Goal: Information Seeking & Learning: Learn about a topic

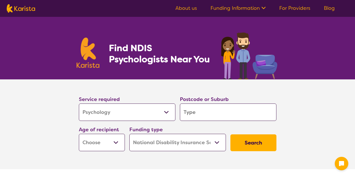
select select "Psychology"
select select "NDIS"
select select "Psychology"
select select "NDIS"
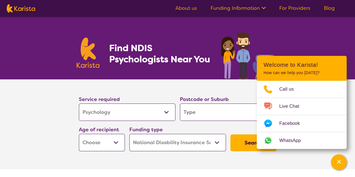
click at [201, 113] on input "search" at bounding box center [228, 111] width 96 height 17
type input "t"
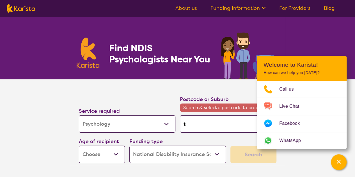
type input "ta"
type input "tan"
type input "tanu"
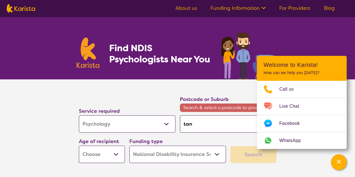
type input "tanu"
type input "tanun"
type input "tanund"
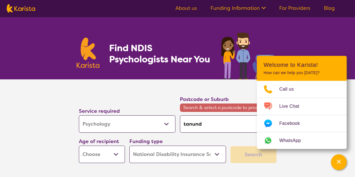
type input "tanunda"
click at [199, 137] on em "Tanunda" at bounding box center [193, 140] width 19 height 6
type input "5352"
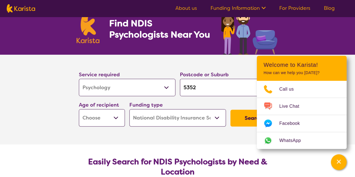
scroll to position [56, 0]
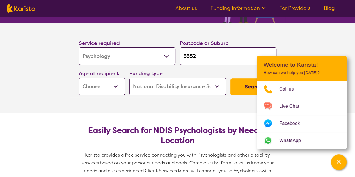
click at [108, 91] on select "Early Childhood - 0 to 9 Child - 10 to 11 Adolescent - 12 to 17 Adult - 18 to 6…" at bounding box center [102, 86] width 46 height 17
click at [110, 89] on select "Early Childhood - 0 to 9 Child - 10 to 11 Adolescent - 12 to 17 Adult - 18 to 6…" at bounding box center [102, 86] width 46 height 17
select select "CH"
click at [79, 78] on select "Early Childhood - 0 to 9 Child - 10 to 11 Adolescent - 12 to 17 Adult - 18 to 6…" at bounding box center [102, 86] width 46 height 17
select select "CH"
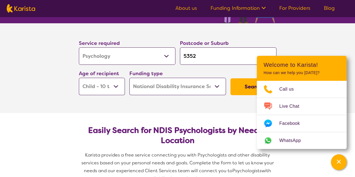
click at [98, 87] on select "Early Childhood - 0 to 9 Child - 10 to 11 Adolescent - 12 to 17 Adult - 18 to 6…" at bounding box center [102, 86] width 46 height 17
select select "AS"
click at [79, 78] on select "Early Childhood - 0 to 9 Child - 10 to 11 Adolescent - 12 to 17 Adult - 18 to 6…" at bounding box center [102, 86] width 46 height 17
select select "AS"
click at [245, 84] on button "Search" at bounding box center [253, 86] width 46 height 17
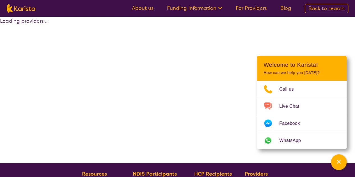
select select "by_score"
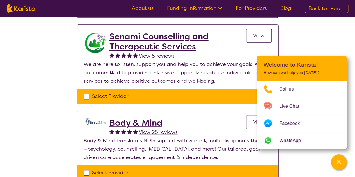
scroll to position [140, 0]
drag, startPoint x: 144, startPoint y: 121, endPoint x: 153, endPoint y: 119, distance: 8.9
click at [144, 121] on h2 "Body & Mind" at bounding box center [143, 123] width 68 height 10
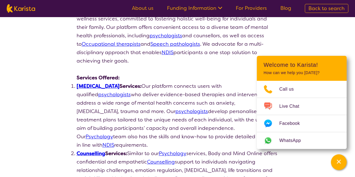
scroll to position [112, 0]
